Goal: Find contact information: Obtain details needed to contact an individual or organization

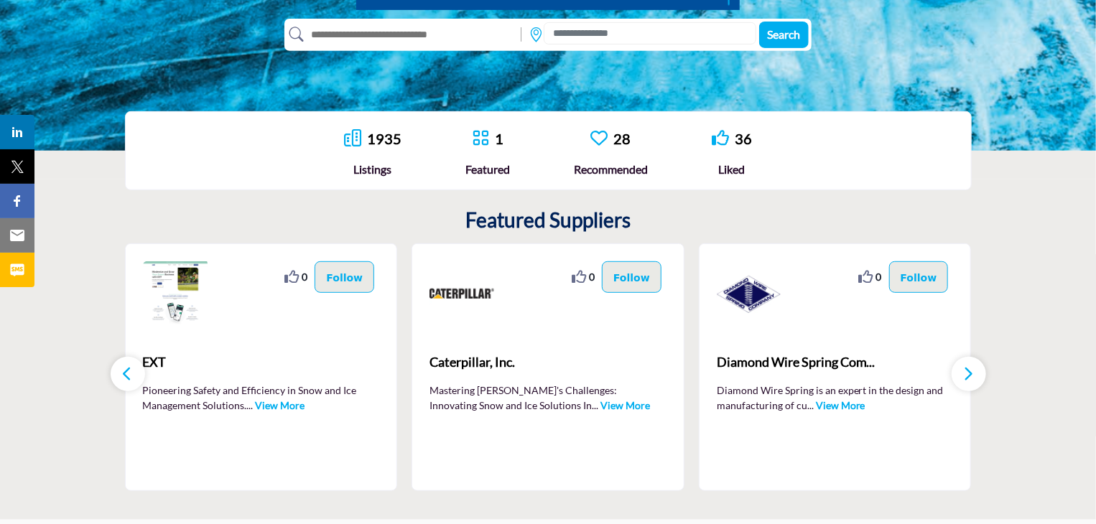
scroll to position [290, 0]
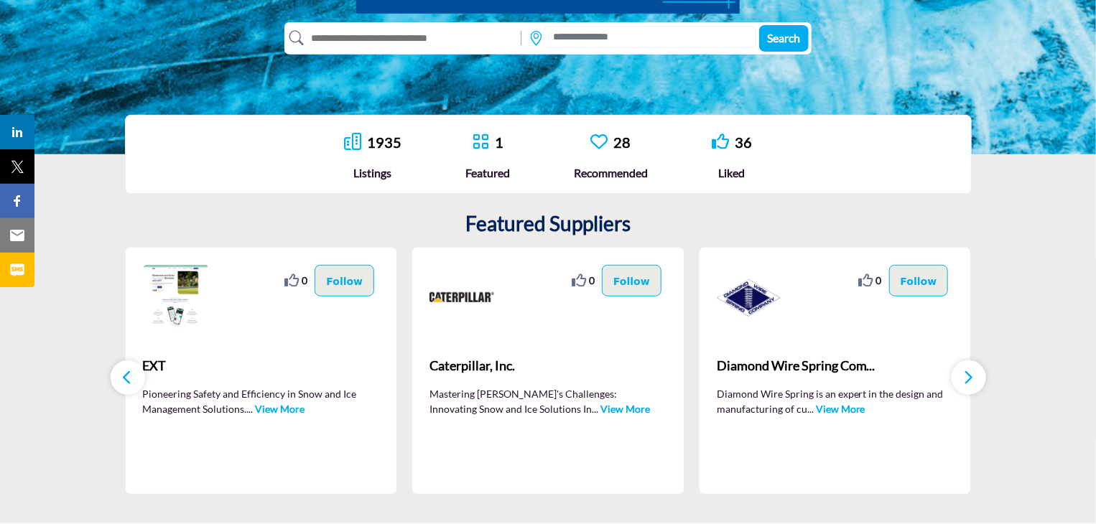
click at [382, 142] on link "1935" at bounding box center [384, 142] width 34 height 17
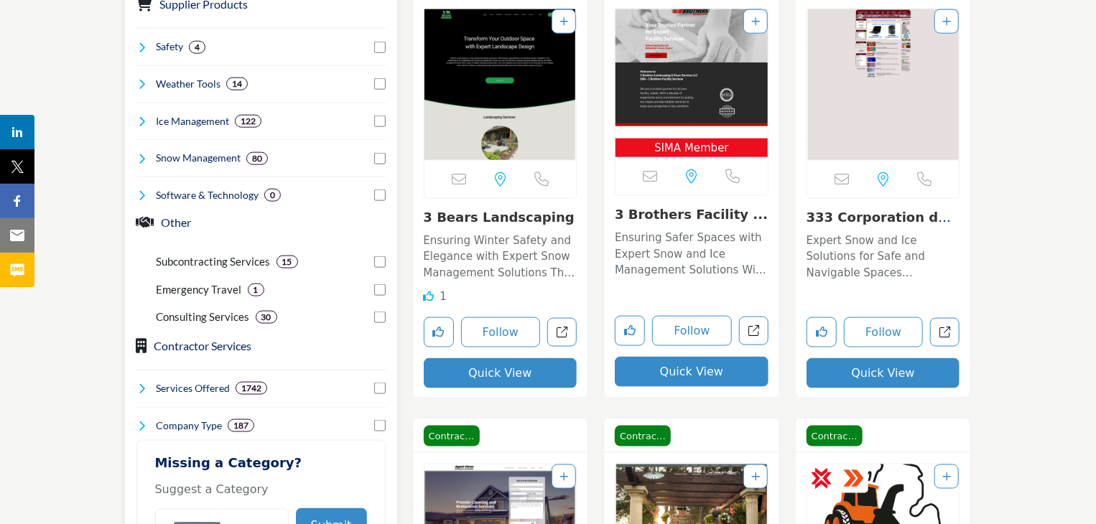
scroll to position [862, 0]
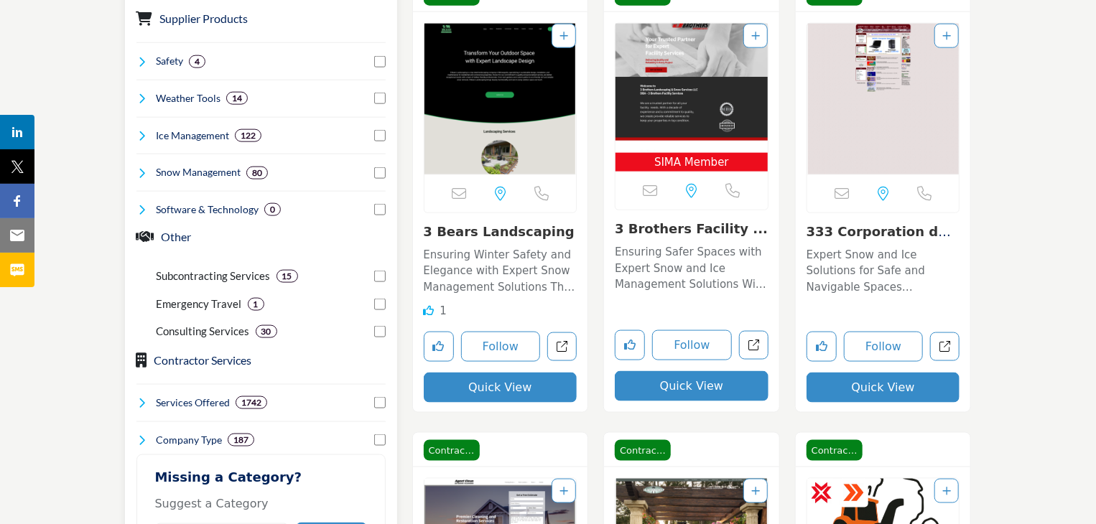
click at [208, 98] on h4 "Weather Tools" at bounding box center [188, 98] width 65 height 14
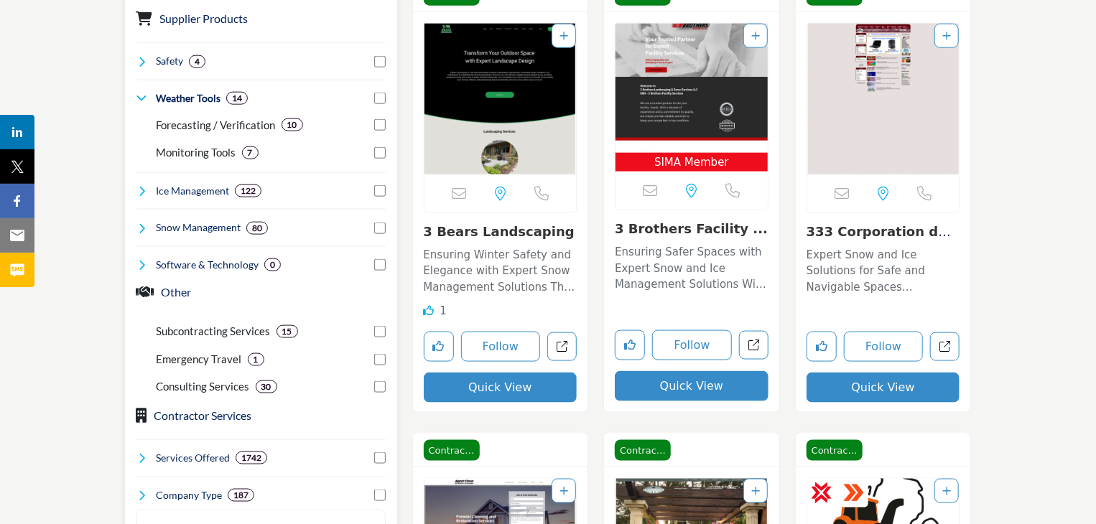
click at [204, 153] on p "Monitoring Tools" at bounding box center [197, 152] width 80 height 17
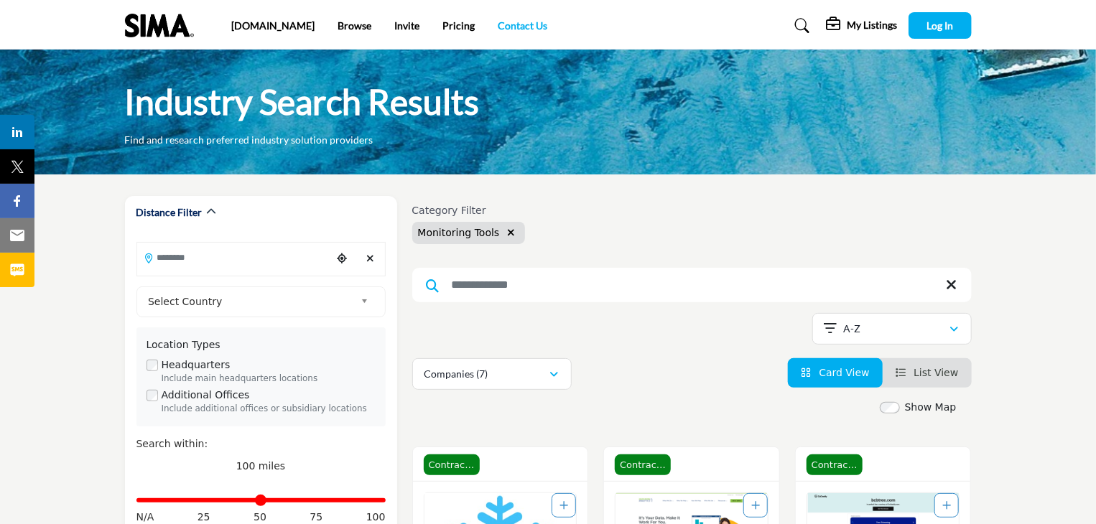
click at [498, 27] on link "Contact Us" at bounding box center [523, 25] width 50 height 12
